Goal: Task Accomplishment & Management: Manage account settings

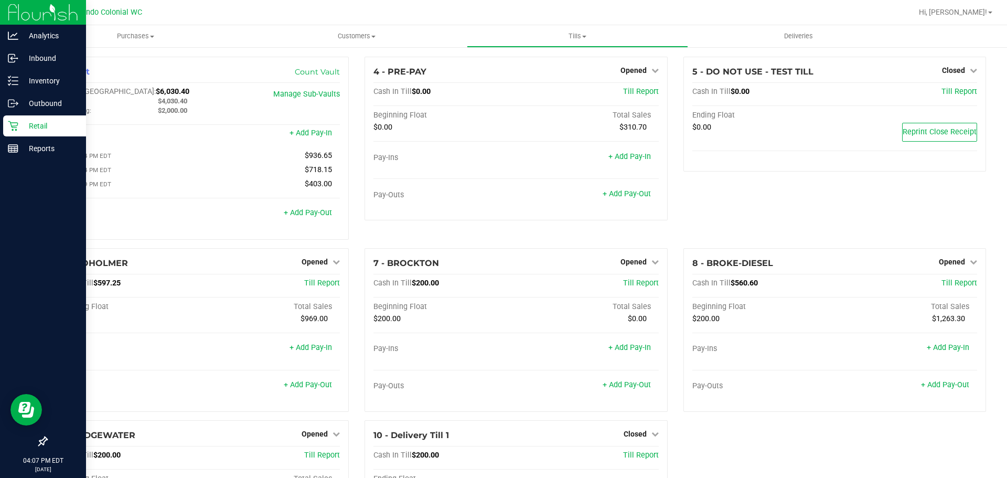
click at [15, 125] on icon at bounding box center [13, 126] width 10 height 10
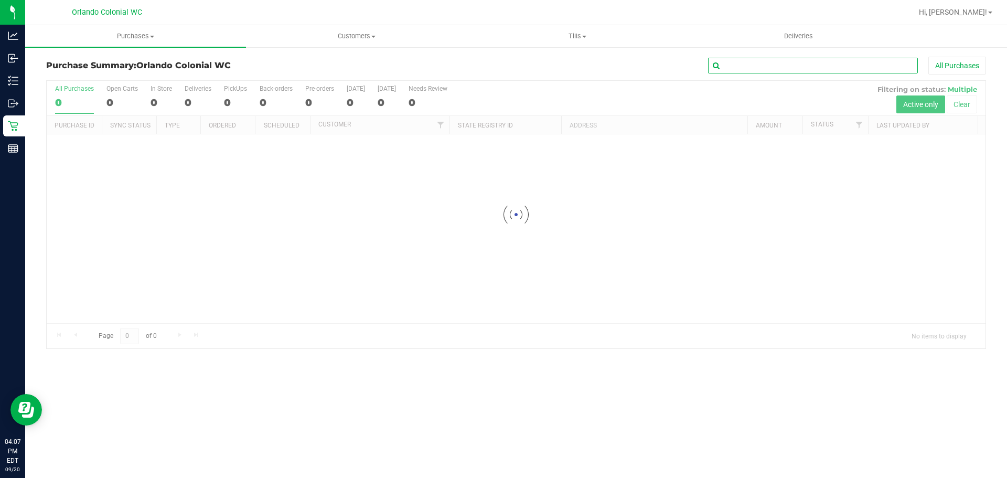
click at [895, 71] on input "text" at bounding box center [813, 66] width 210 height 16
click at [935, 61] on button "All Purchases" at bounding box center [957, 66] width 58 height 18
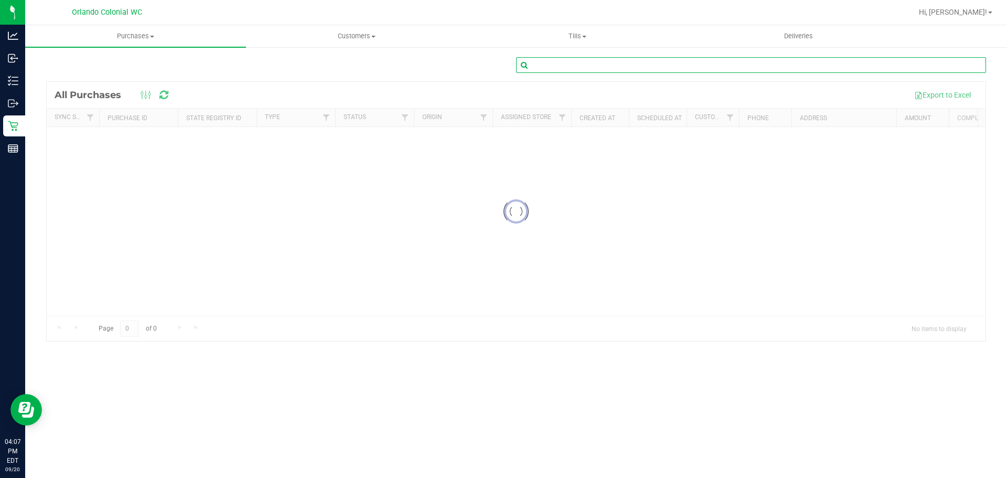
click at [803, 60] on input "text" at bounding box center [751, 65] width 470 height 16
paste input "11980866"
type input "11980866"
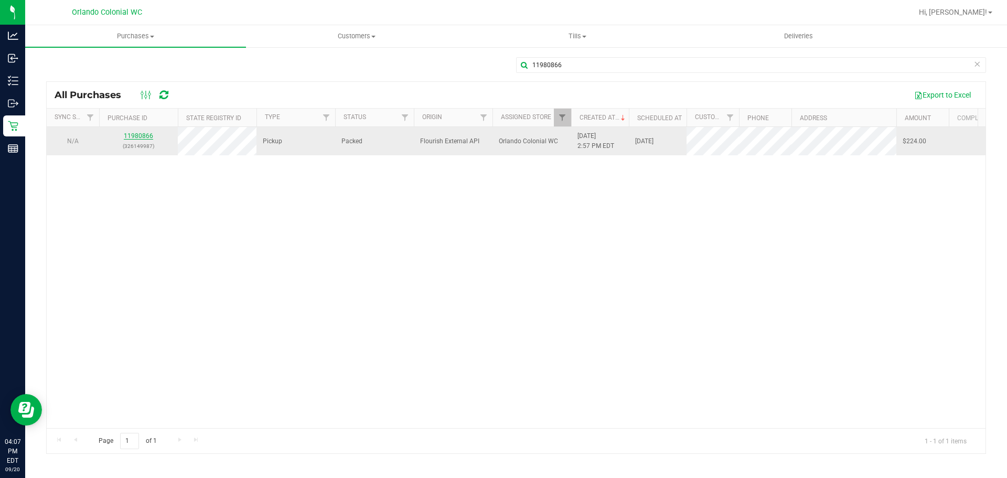
click at [145, 135] on link "11980866" at bounding box center [138, 135] width 29 height 7
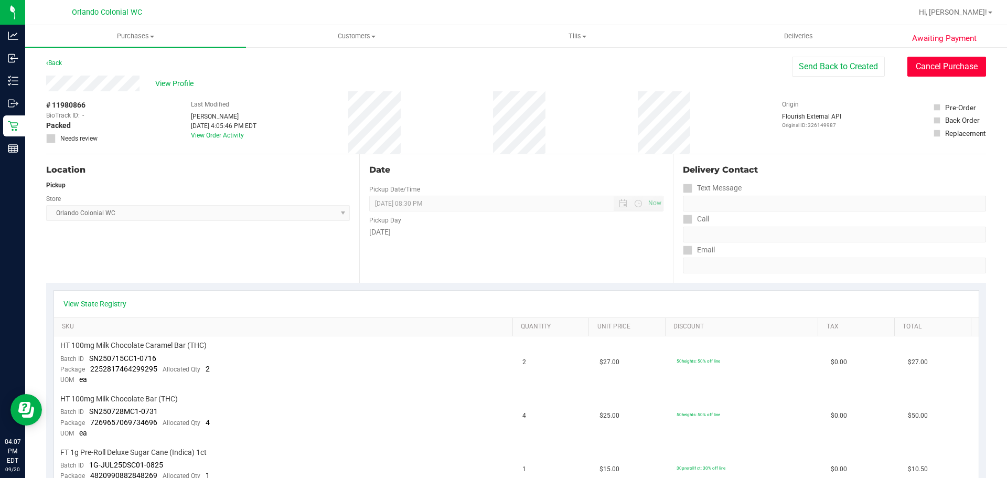
click at [954, 71] on button "Cancel Purchase" at bounding box center [946, 67] width 79 height 20
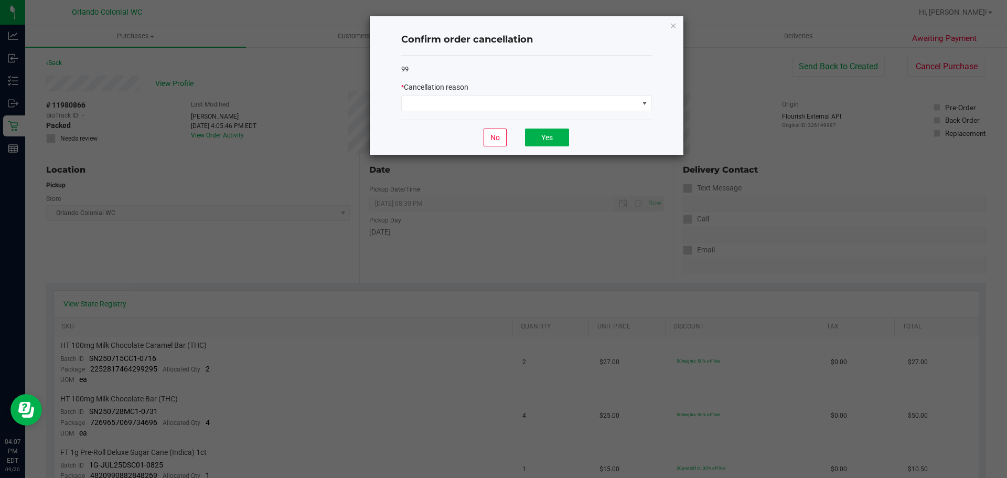
click at [520, 89] on div "* Cancellation reason" at bounding box center [526, 87] width 251 height 11
click at [510, 102] on span at bounding box center [520, 103] width 237 height 15
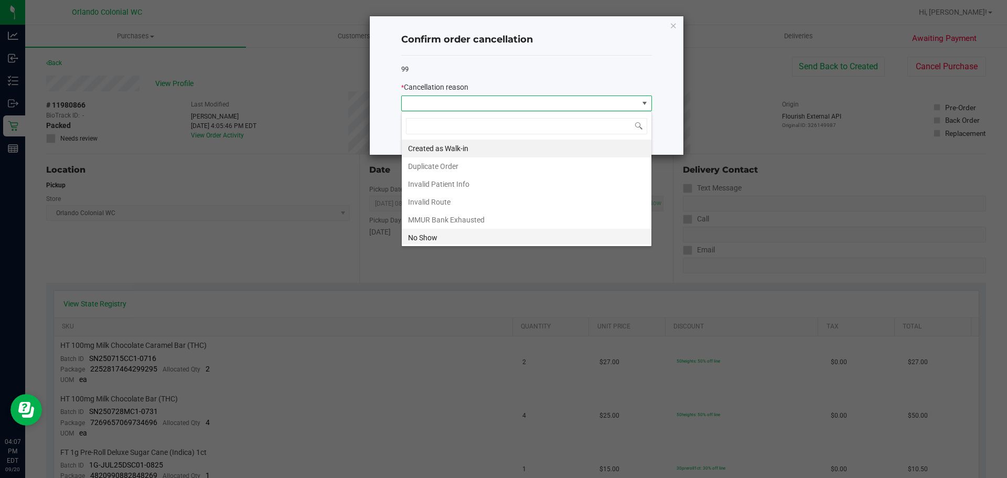
scroll to position [56, 0]
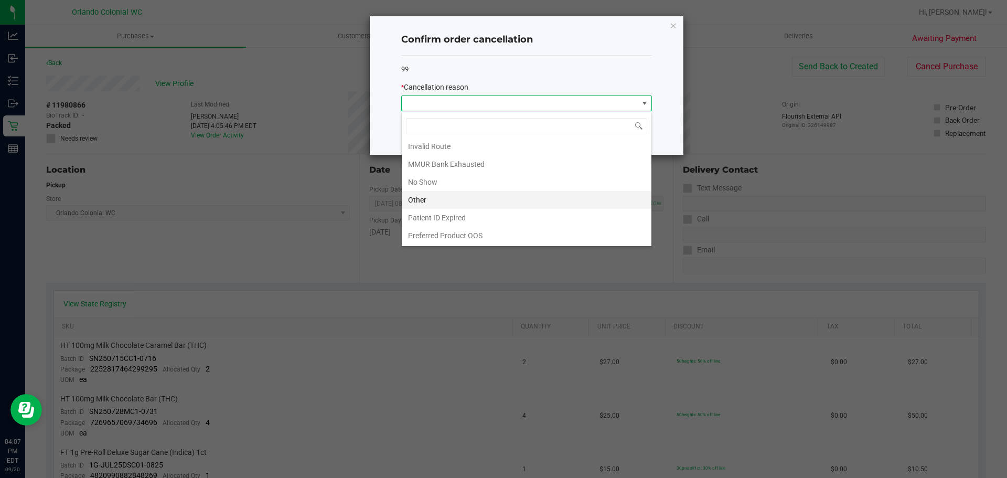
click at [452, 200] on li "Other" at bounding box center [527, 200] width 250 height 18
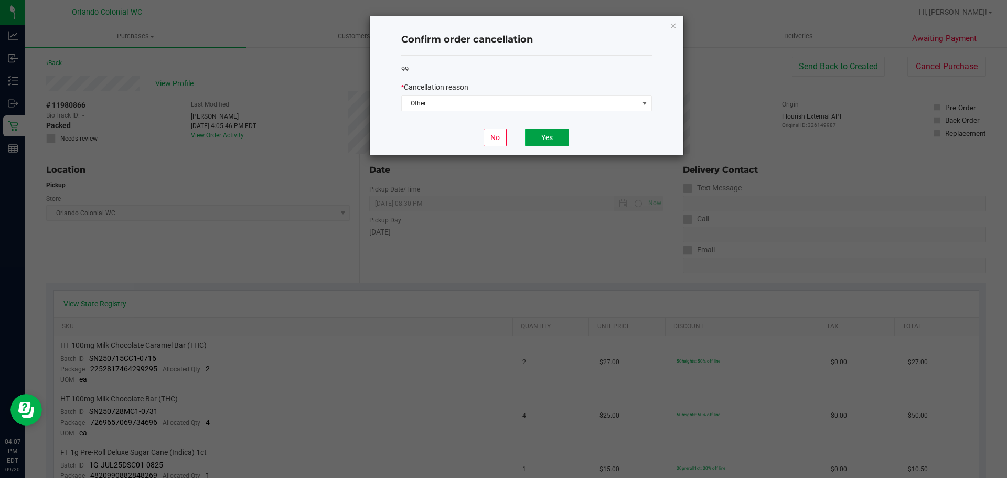
click at [553, 138] on button "Yes" at bounding box center [547, 137] width 44 height 18
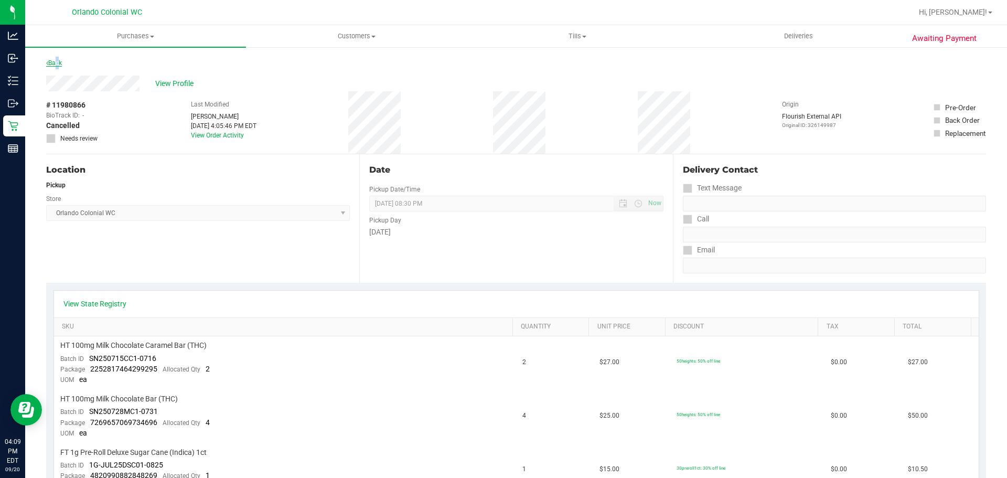
click at [55, 65] on link "Back" at bounding box center [54, 62] width 16 height 7
